Goal: Communication & Community: Share content

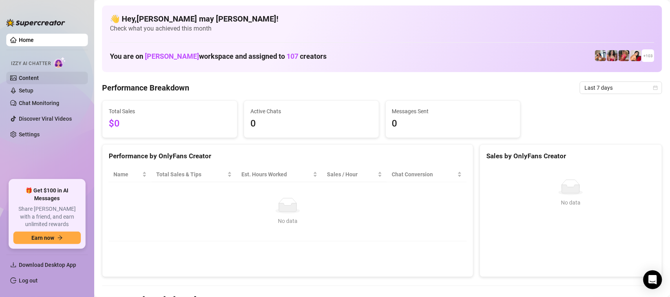
click at [33, 77] on link "Content" at bounding box center [29, 78] width 20 height 6
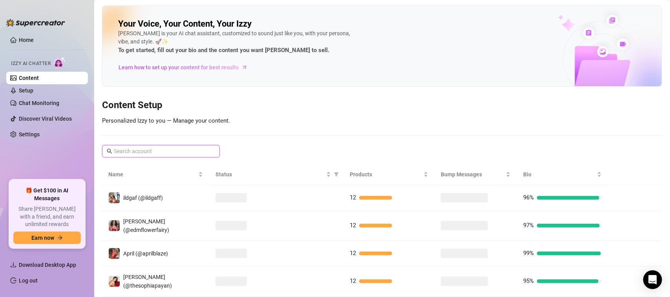
click at [172, 150] on input "text" at bounding box center [161, 151] width 95 height 9
paste input "unfilteredjohn"
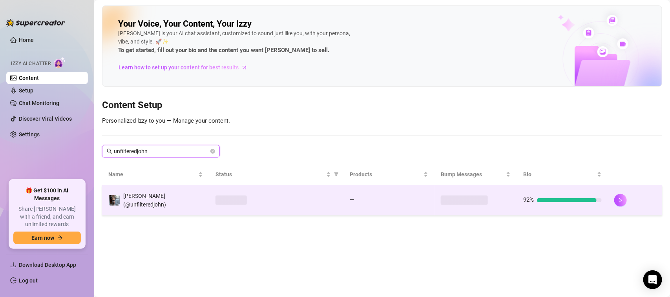
type input "unfilteredjohn"
click at [159, 204] on div "[PERSON_NAME] (@unfilteredjohn)" at bounding box center [155, 200] width 95 height 17
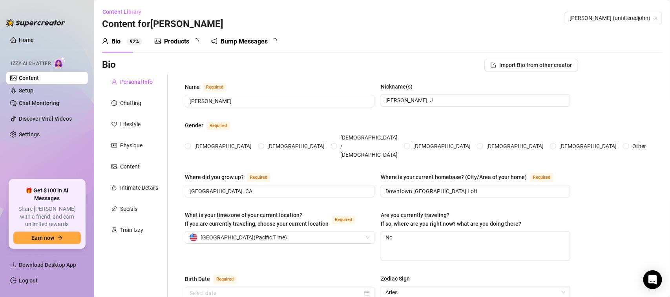
radio input "true"
type input "[DATE]"
click at [256, 44] on div "Bump Messages" at bounding box center [245, 41] width 47 height 9
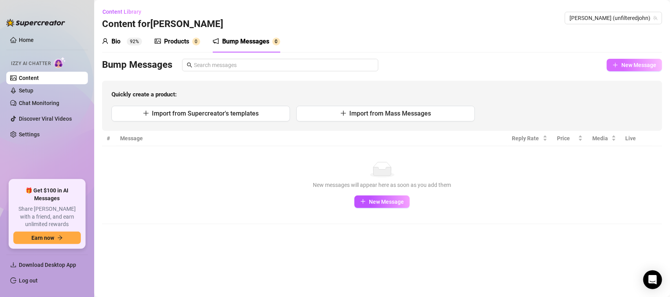
click at [639, 67] on span "New Message" at bounding box center [638, 65] width 35 height 6
type textarea "Type your message here..."
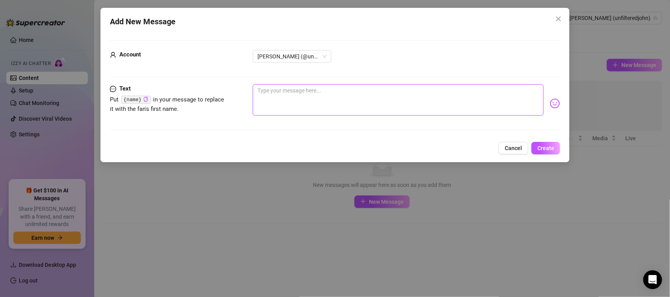
click at [355, 107] on textarea at bounding box center [398, 99] width 291 height 31
type textarea "h"
type textarea "he"
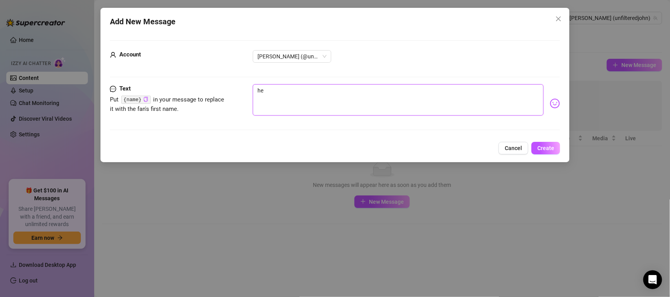
type textarea "hey"
type textarea "hey b"
type textarea "hey ba"
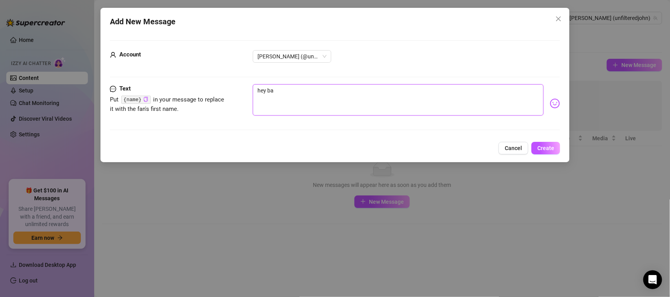
type textarea "hey bab"
type textarea "hey baby"
click at [547, 146] on span "Create" at bounding box center [545, 148] width 17 height 6
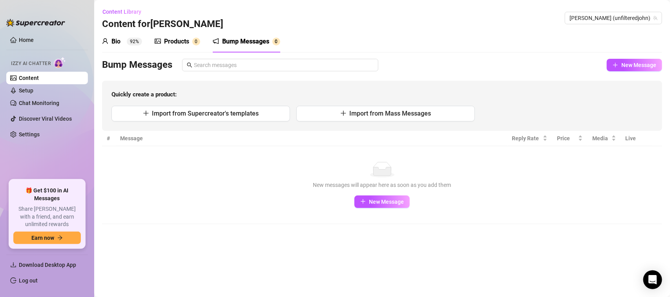
click at [188, 40] on div "Products" at bounding box center [176, 41] width 25 height 9
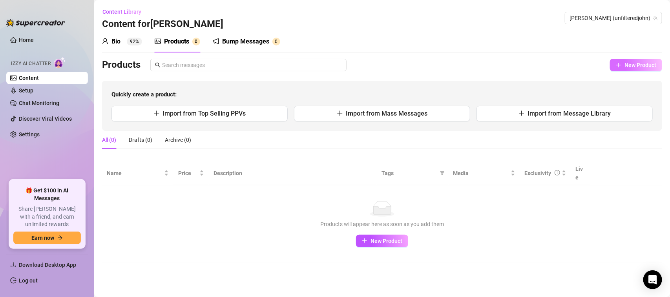
click at [621, 62] on span "button" at bounding box center [618, 65] width 5 height 6
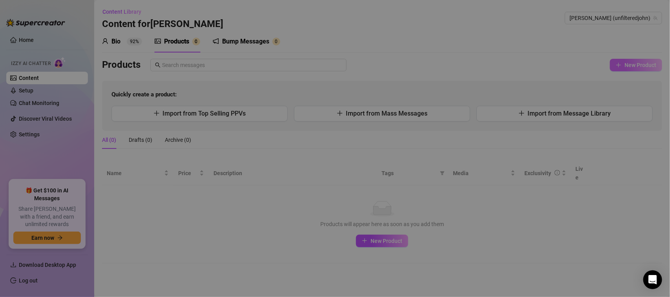
type textarea "Type your message here..."
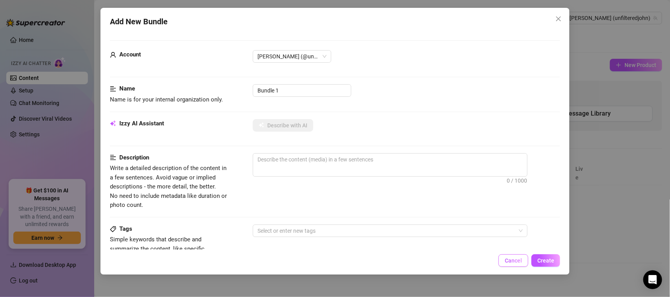
click at [510, 264] on span "Cancel" at bounding box center [513, 261] width 17 height 6
